Goal: Information Seeking & Learning: Learn about a topic

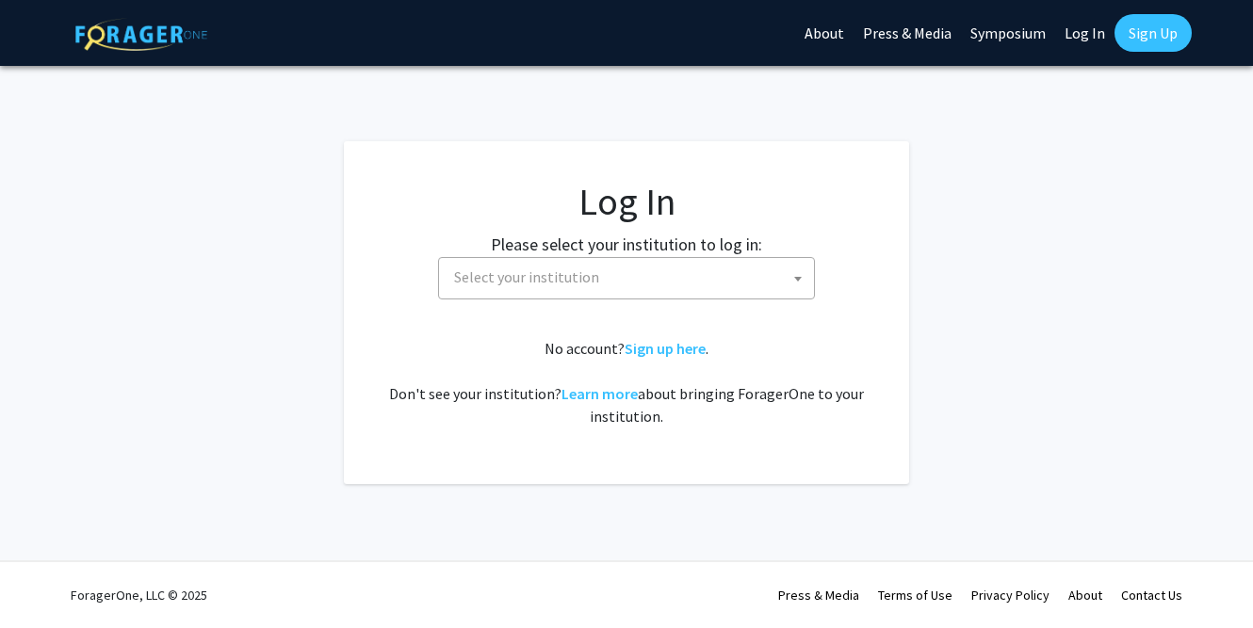
select select
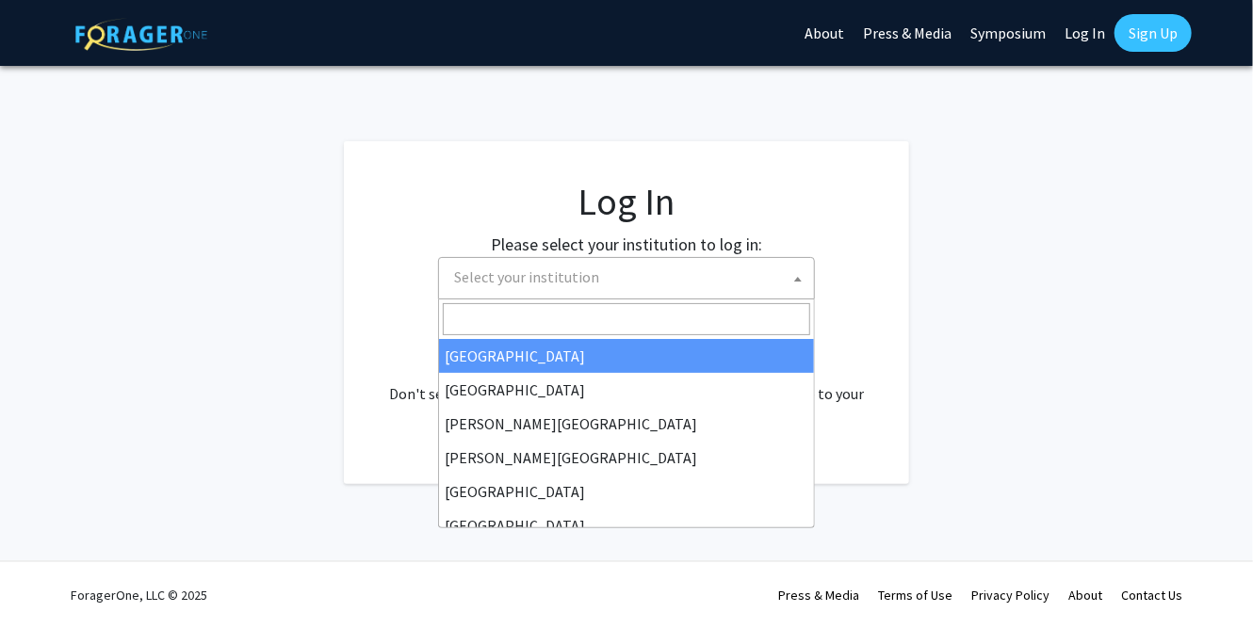
click at [608, 280] on span "Select your institution" at bounding box center [629, 277] width 367 height 39
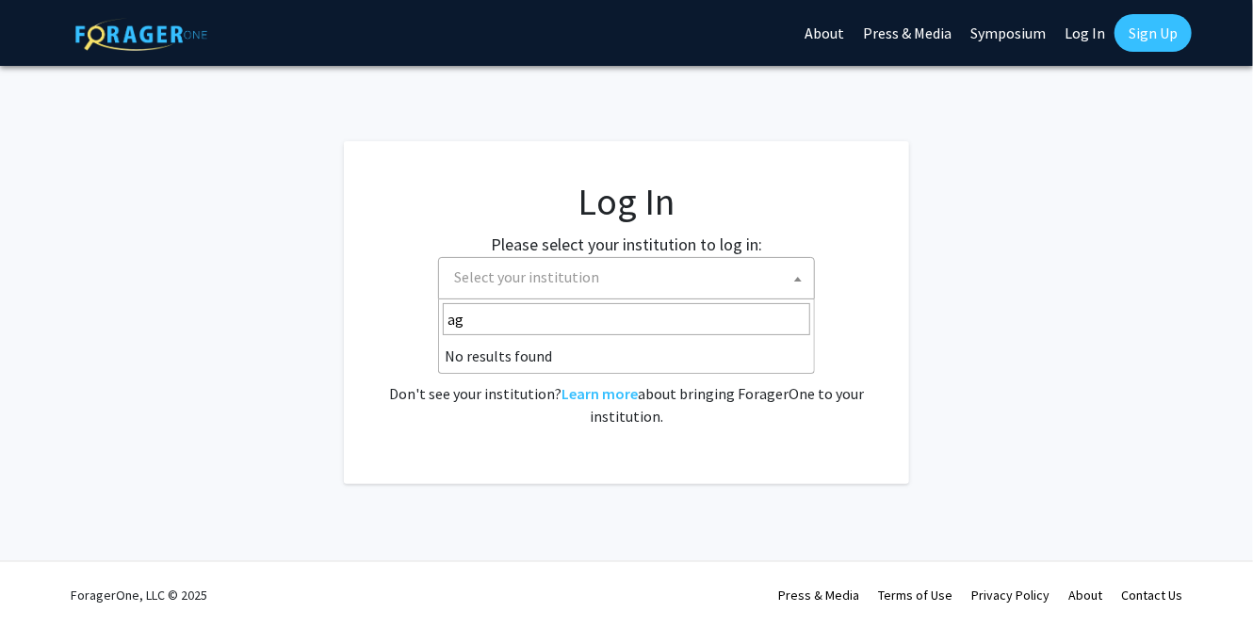
type input "a"
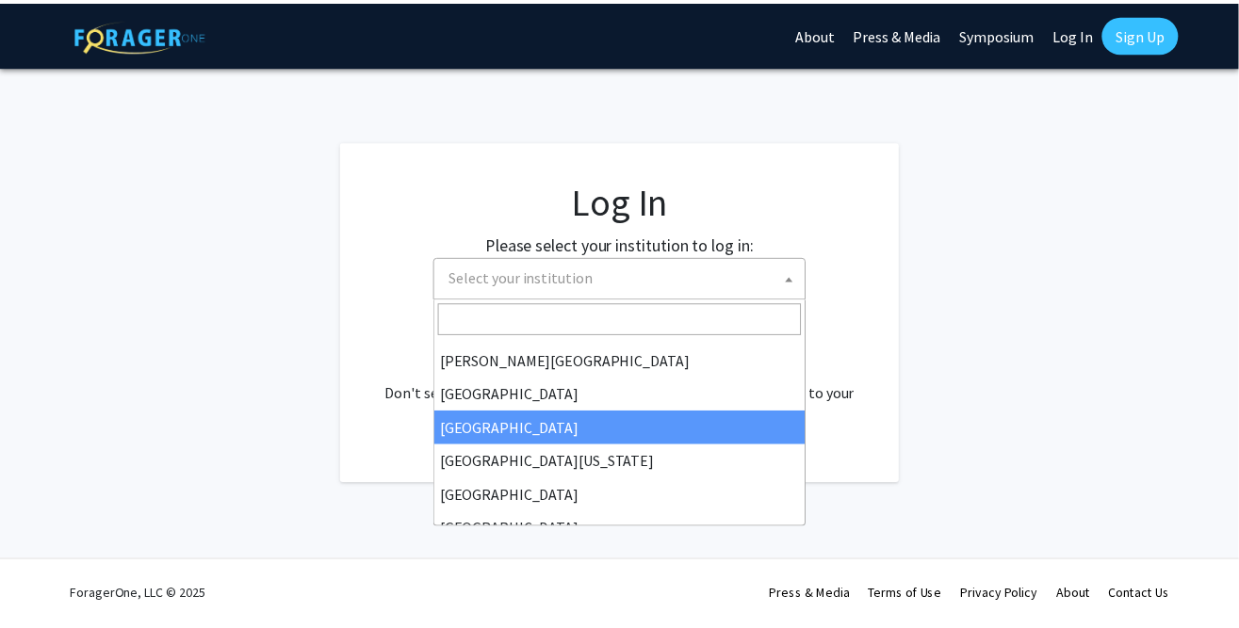
scroll to position [168, 0]
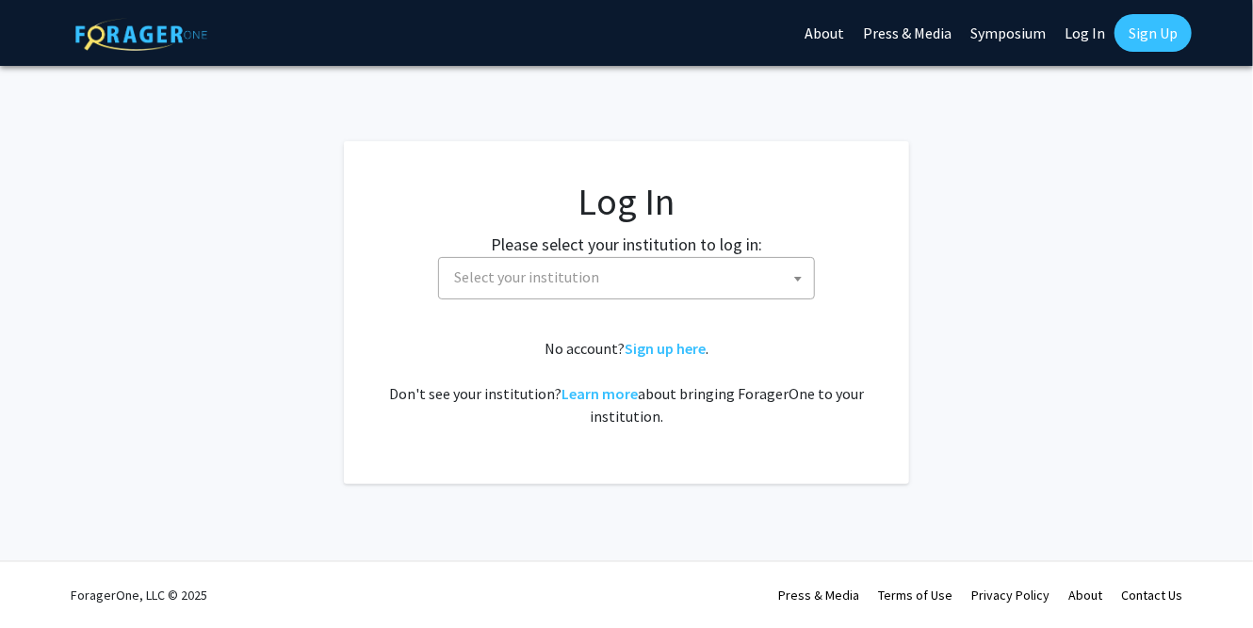
click at [219, 405] on fg-login "Log In Please select your institution to log in: [GEOGRAPHIC_DATA] [GEOGRAPHIC_…" at bounding box center [626, 312] width 1253 height 343
click at [597, 390] on link "Learn more" at bounding box center [599, 393] width 76 height 19
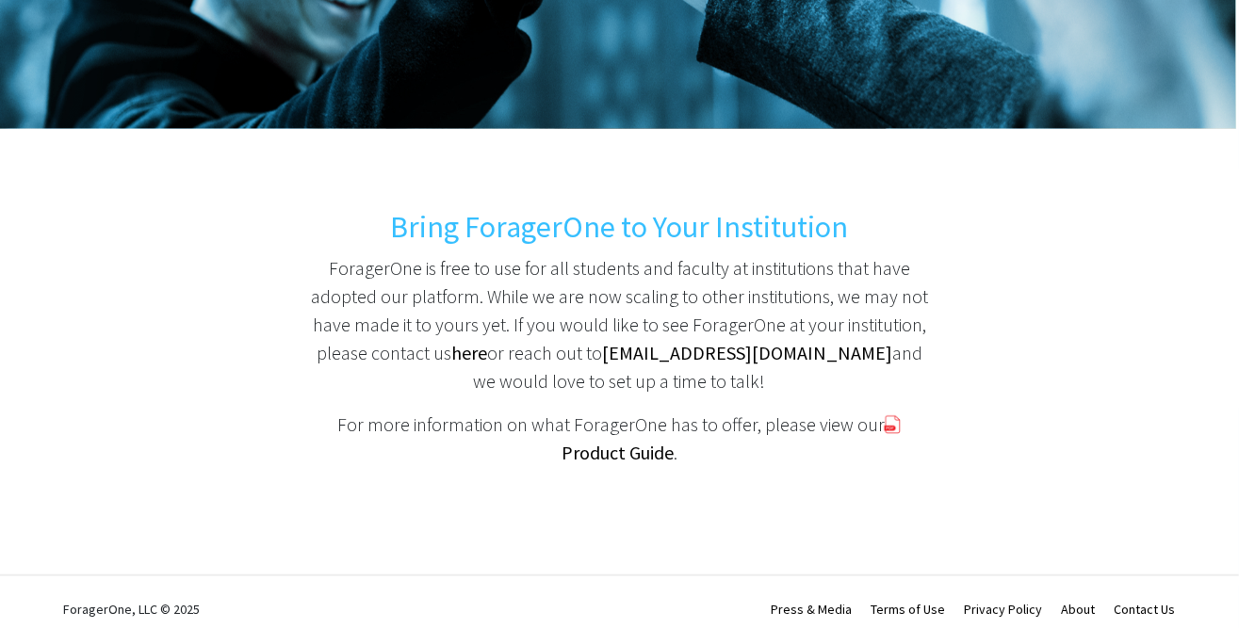
scroll to position [315, 0]
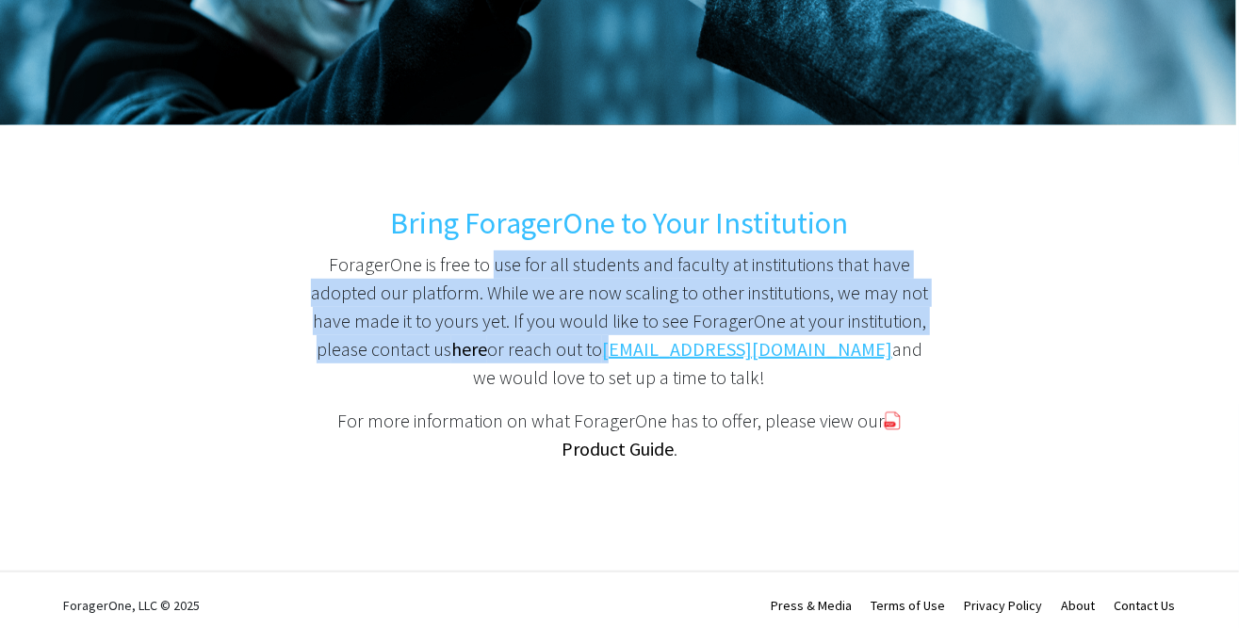
drag, startPoint x: 486, startPoint y: 271, endPoint x: 608, endPoint y: 339, distance: 139.1
click at [608, 339] on p "ForagerOne is free to use for all students and faculty at institutions that hav…" at bounding box center [619, 321] width 626 height 141
click at [478, 289] on p "ForagerOne is free to use for all students and faculty at institutions that hav…" at bounding box center [619, 321] width 626 height 141
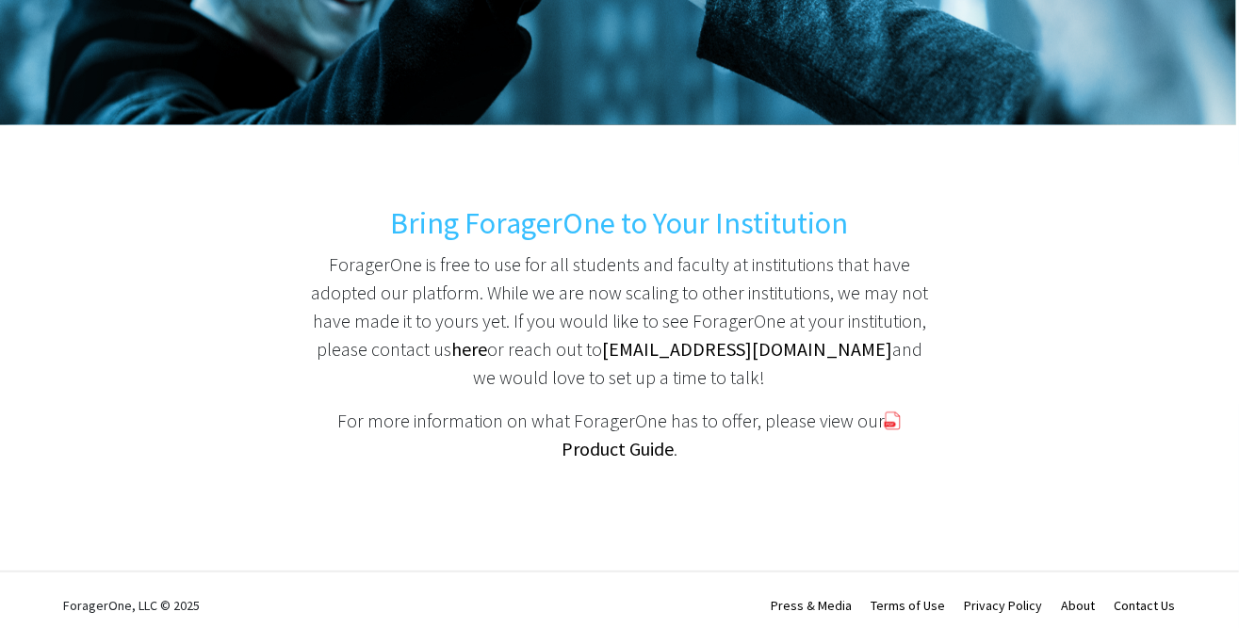
scroll to position [325, 0]
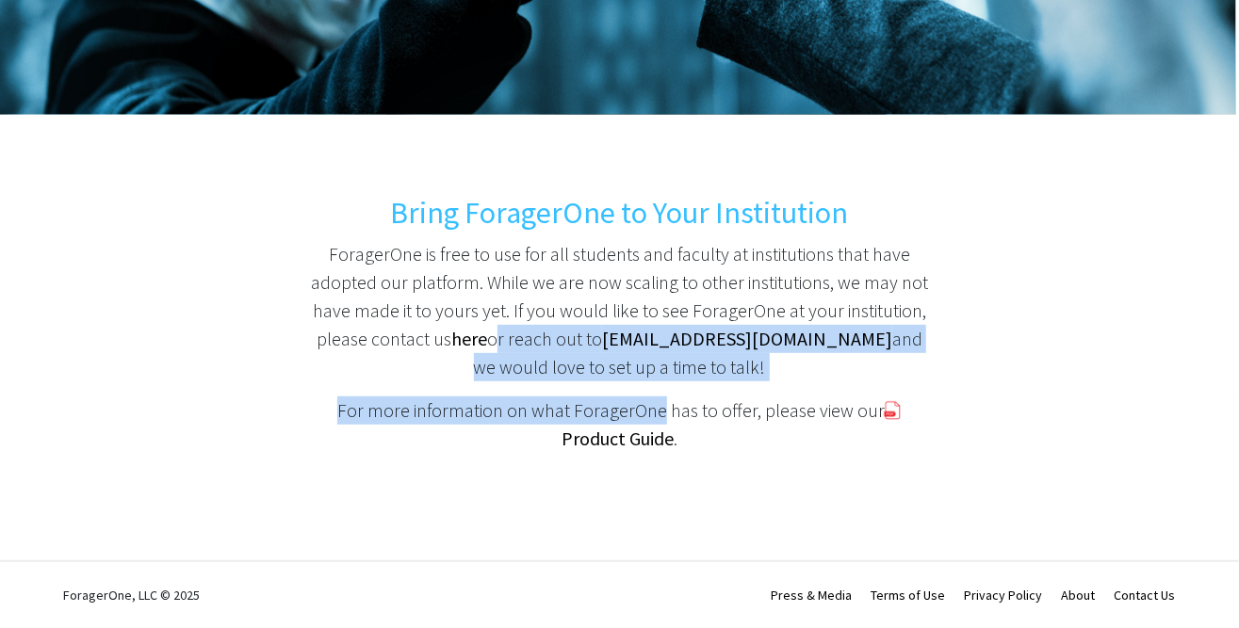
drag, startPoint x: 486, startPoint y: 340, endPoint x: 632, endPoint y: 402, distance: 158.7
click at [632, 402] on div "Bring ForagerOne to Your Institution ForagerOne is free to use for all students…" at bounding box center [619, 156] width 1239 height 831
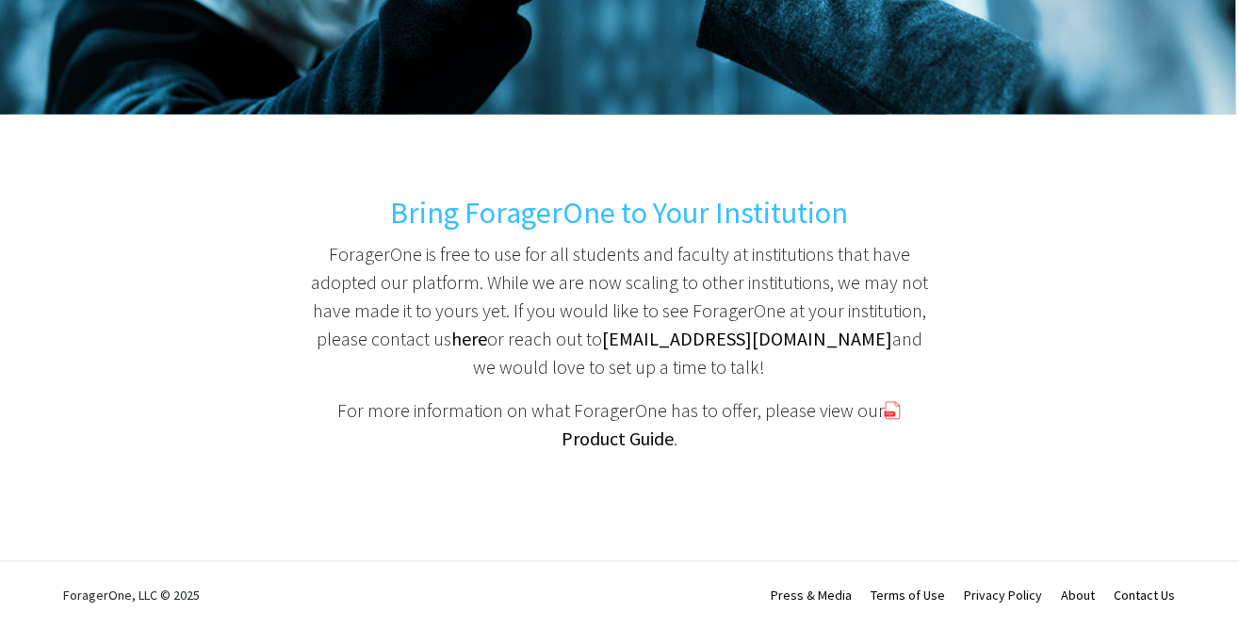
click at [465, 290] on p "ForagerOne is free to use for all students and faculty at institutions that hav…" at bounding box center [619, 310] width 626 height 141
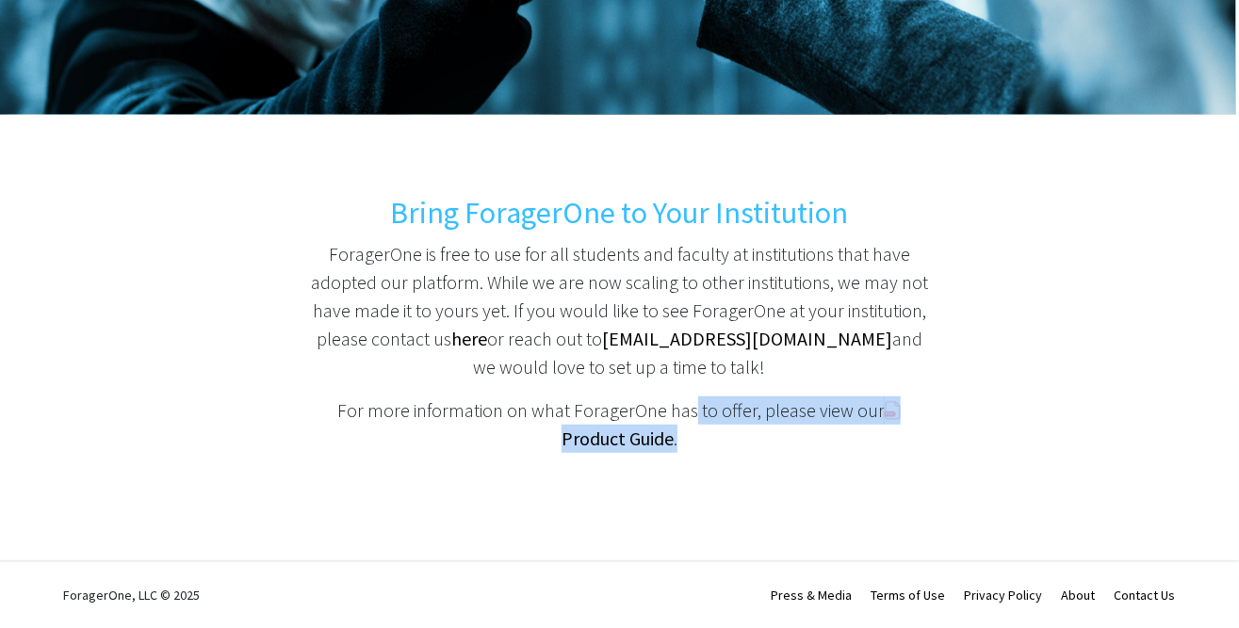
drag, startPoint x: 649, startPoint y: 395, endPoint x: 758, endPoint y: 447, distance: 121.3
click at [758, 447] on div "Bring ForagerOne to Your Institution ForagerOne is free to use for all students…" at bounding box center [619, 156] width 1239 height 831
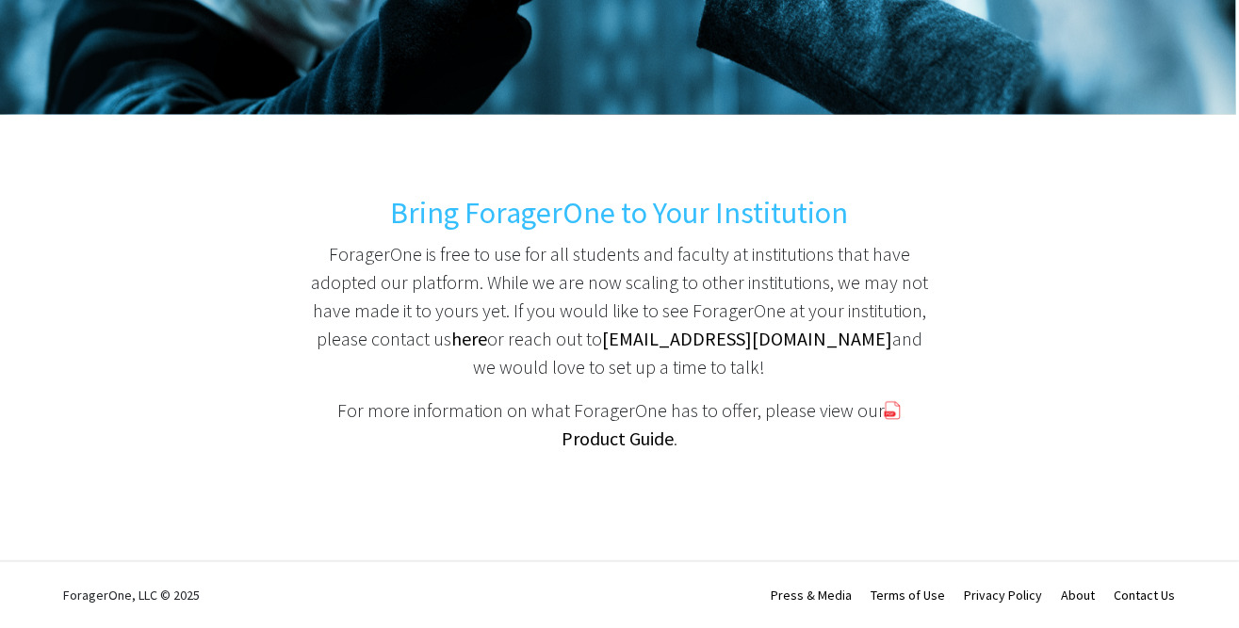
click at [522, 304] on p "ForagerOne is free to use for all students and faculty at institutions that hav…" at bounding box center [619, 310] width 626 height 141
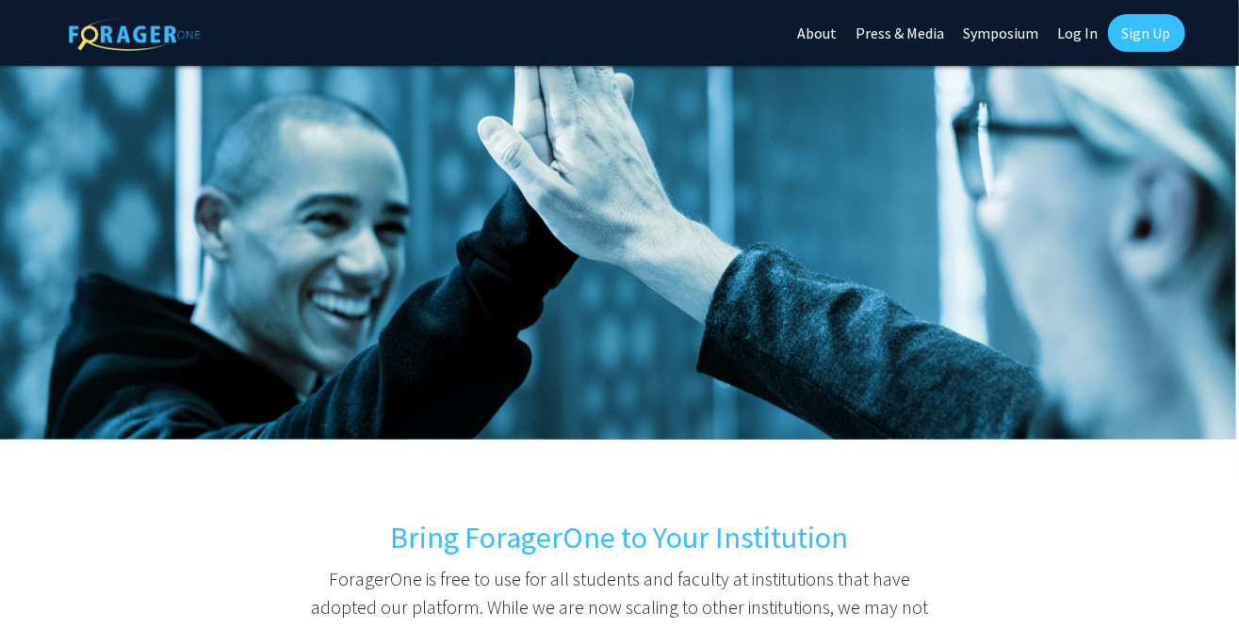
click at [522, 304] on img at bounding box center [619, 253] width 1239 height 374
click at [862, 178] on img at bounding box center [619, 253] width 1239 height 374
